Goal: Information Seeking & Learning: Learn about a topic

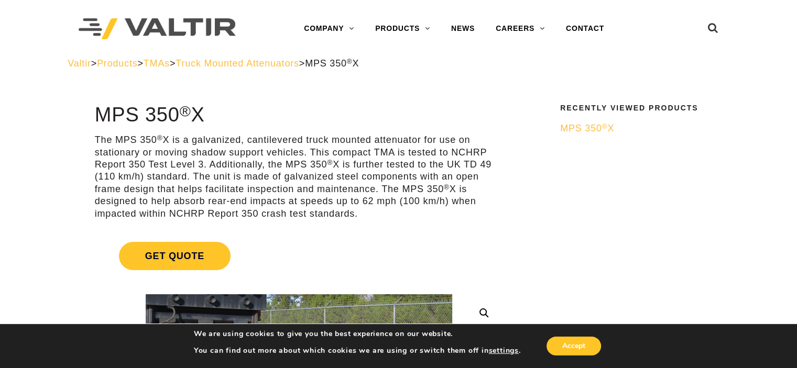
click at [583, 127] on span "MPS 350 ® X" at bounding box center [587, 128] width 54 height 10
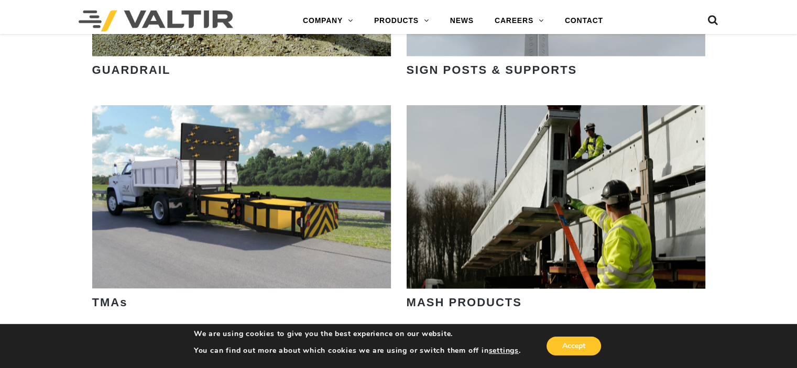
scroll to position [1497, 0]
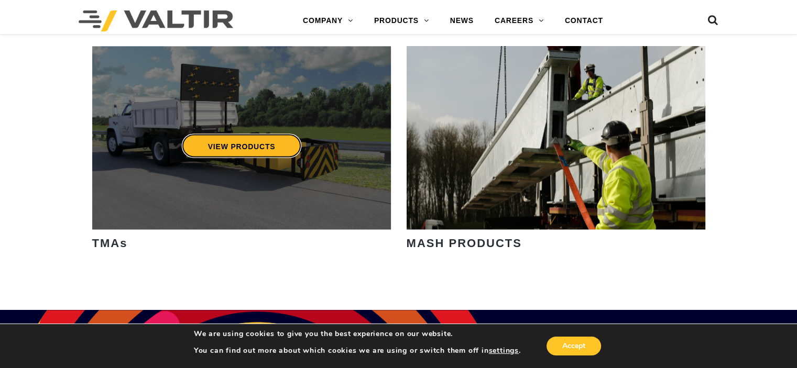
click at [269, 158] on link "VIEW PRODUCTS" at bounding box center [241, 146] width 120 height 24
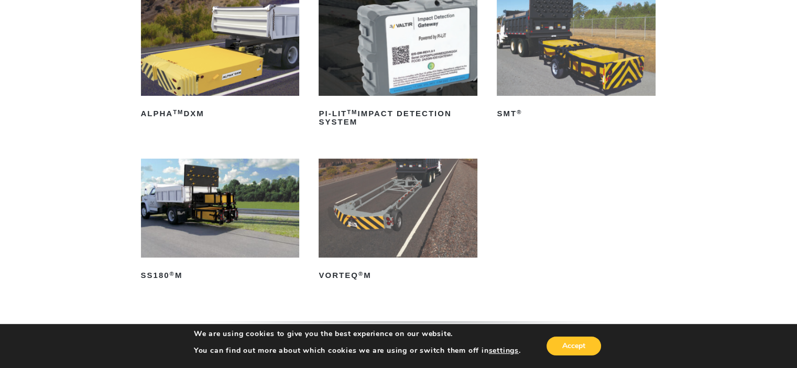
scroll to position [183, 0]
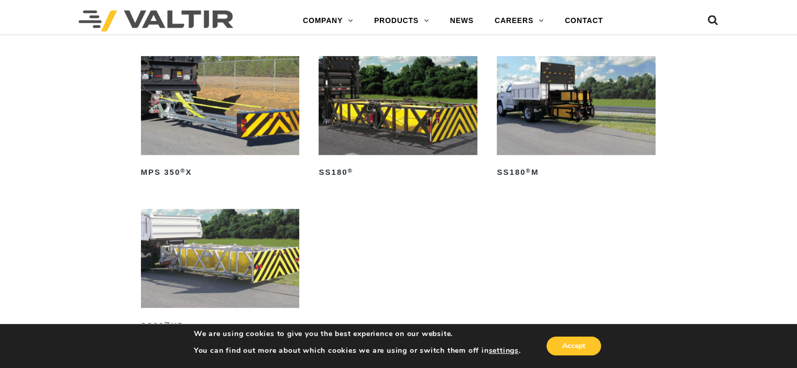
scroll to position [713, 0]
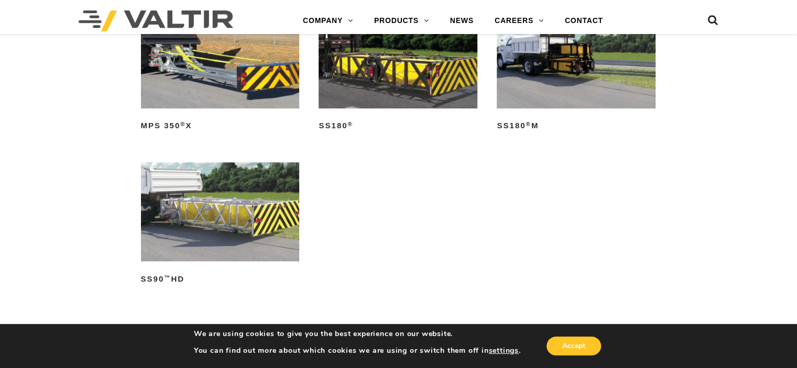
click at [235, 73] on img at bounding box center [220, 58] width 159 height 99
